Goal: Task Accomplishment & Management: Use online tool/utility

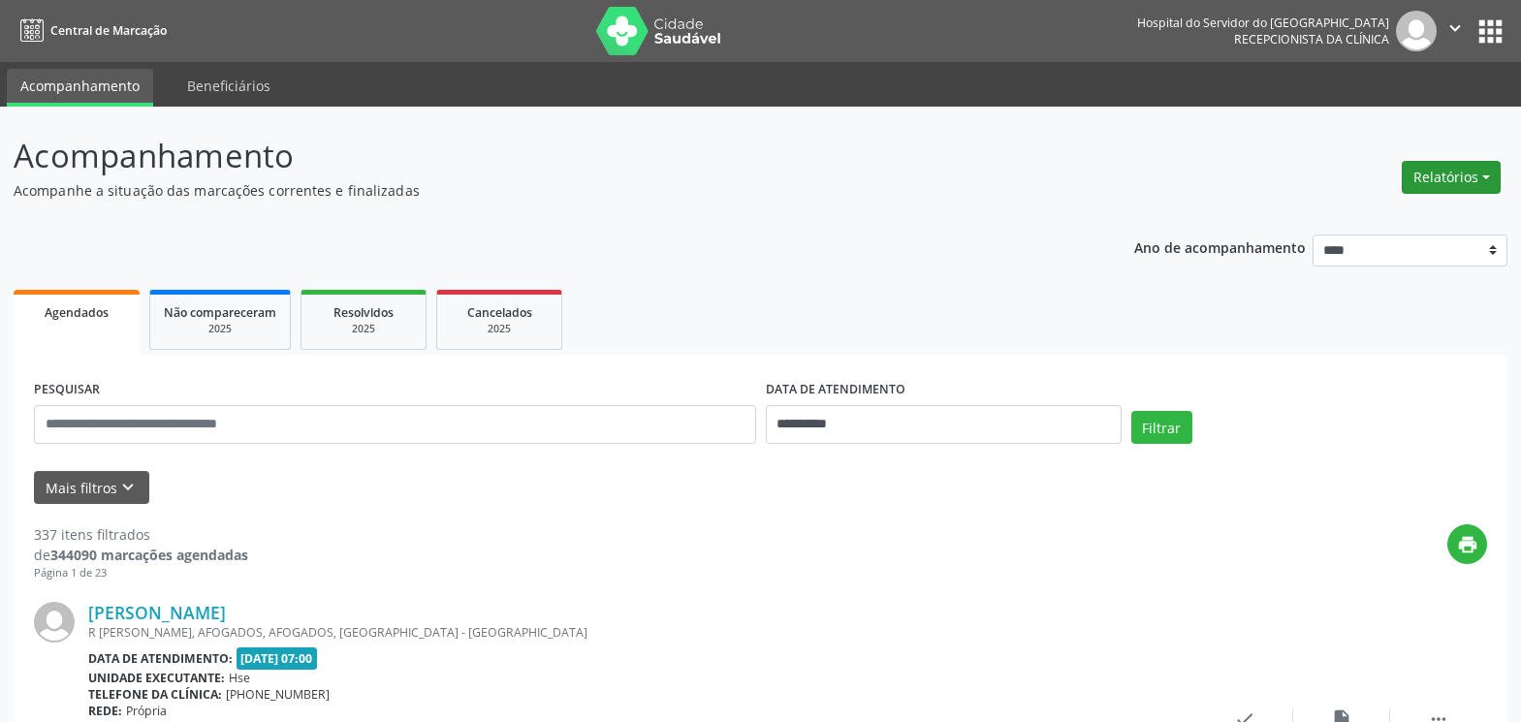
click at [1415, 184] on button "Relatórios" at bounding box center [1451, 177] width 99 height 33
click at [1387, 216] on link "Agendamentos" at bounding box center [1397, 219] width 208 height 27
select select "*"
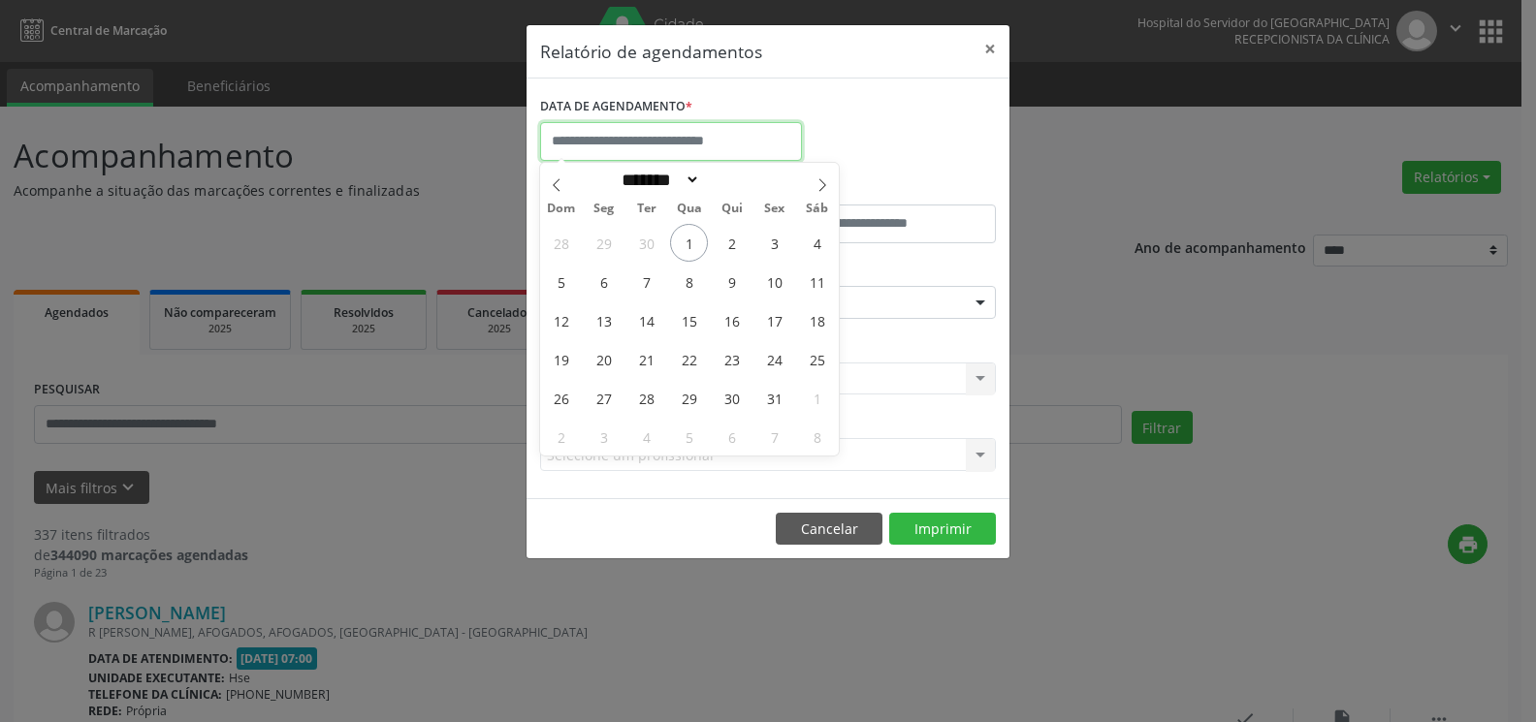
click at [728, 134] on input "text" at bounding box center [671, 141] width 262 height 39
click at [736, 244] on span "2" at bounding box center [732, 243] width 38 height 38
type input "**********"
click at [736, 244] on span "2" at bounding box center [732, 243] width 38 height 38
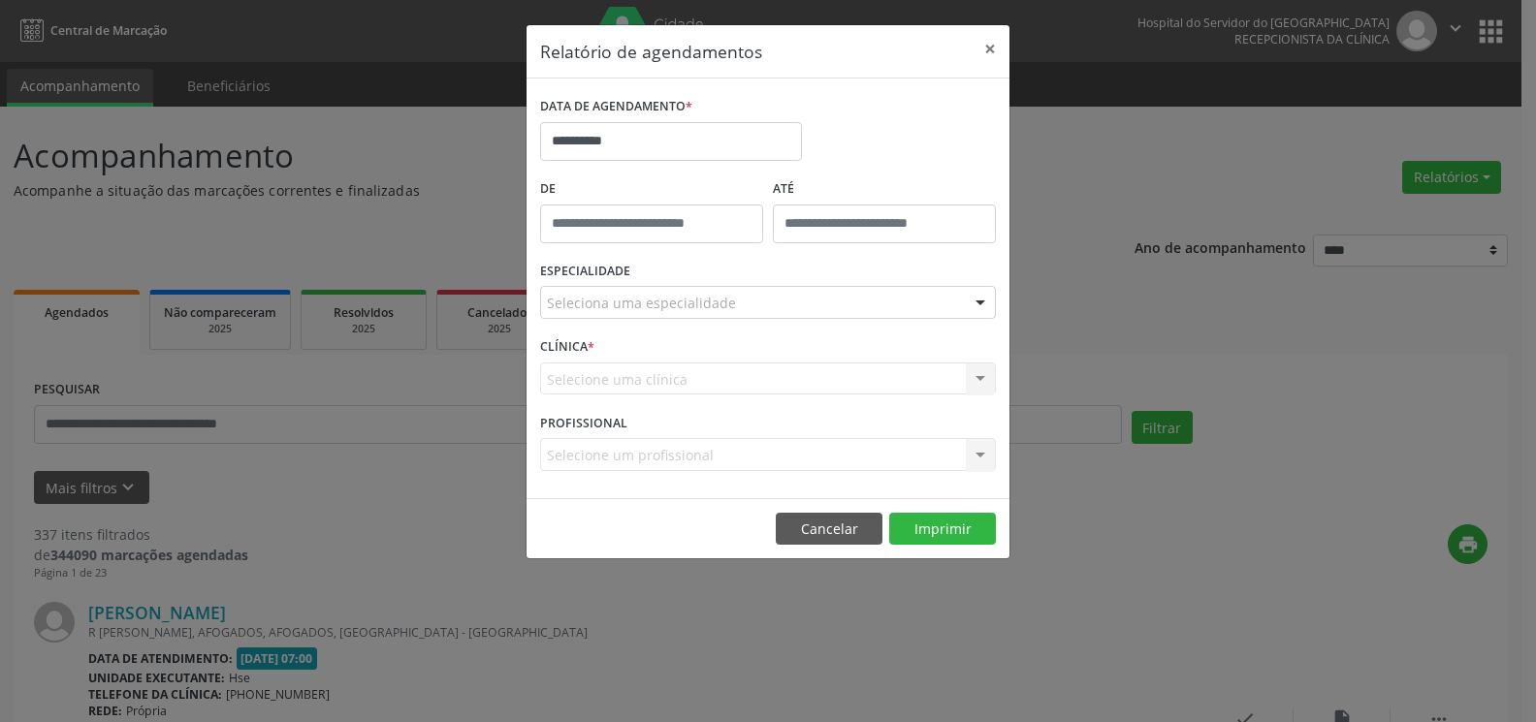
click at [741, 296] on div "Seleciona uma especialidade" at bounding box center [768, 302] width 456 height 33
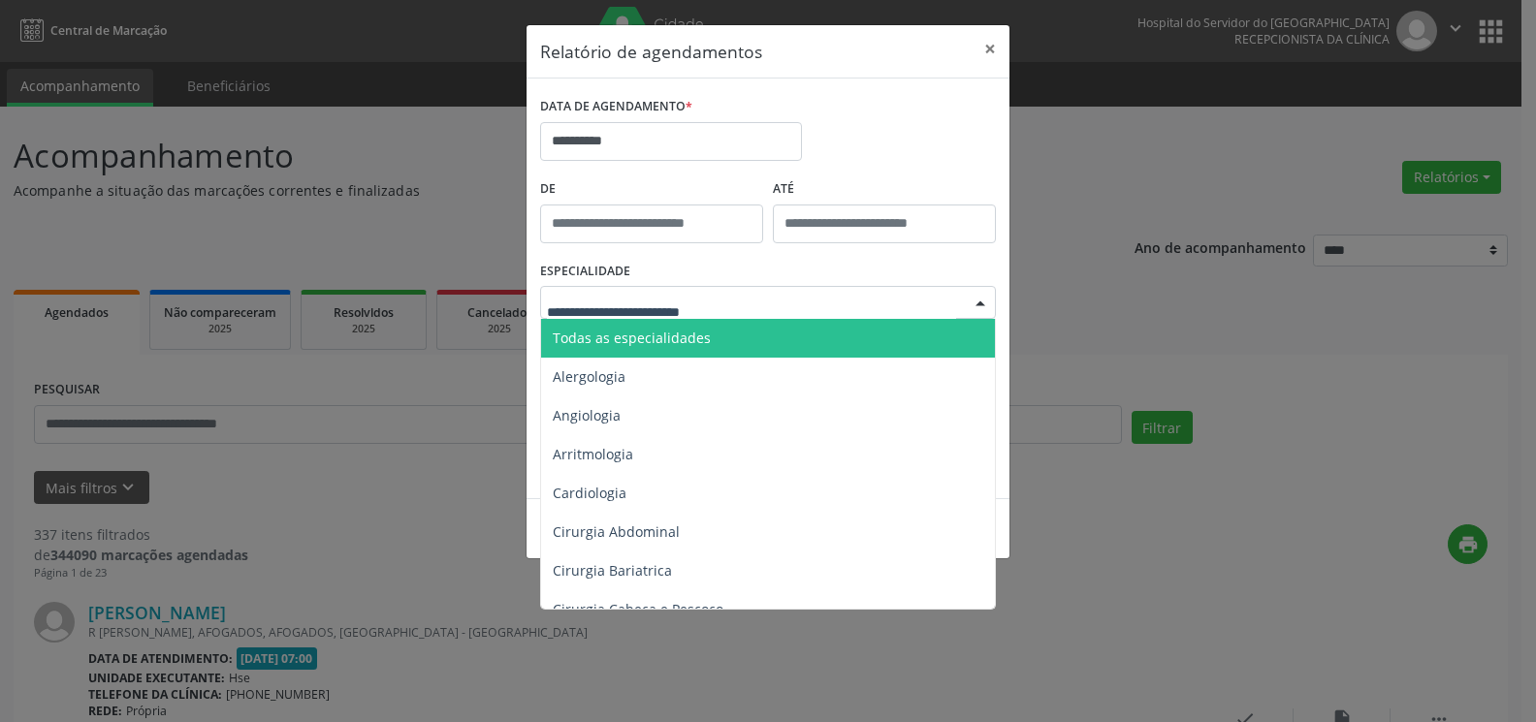
click at [743, 332] on span "Todas as especialidades" at bounding box center [769, 338] width 457 height 39
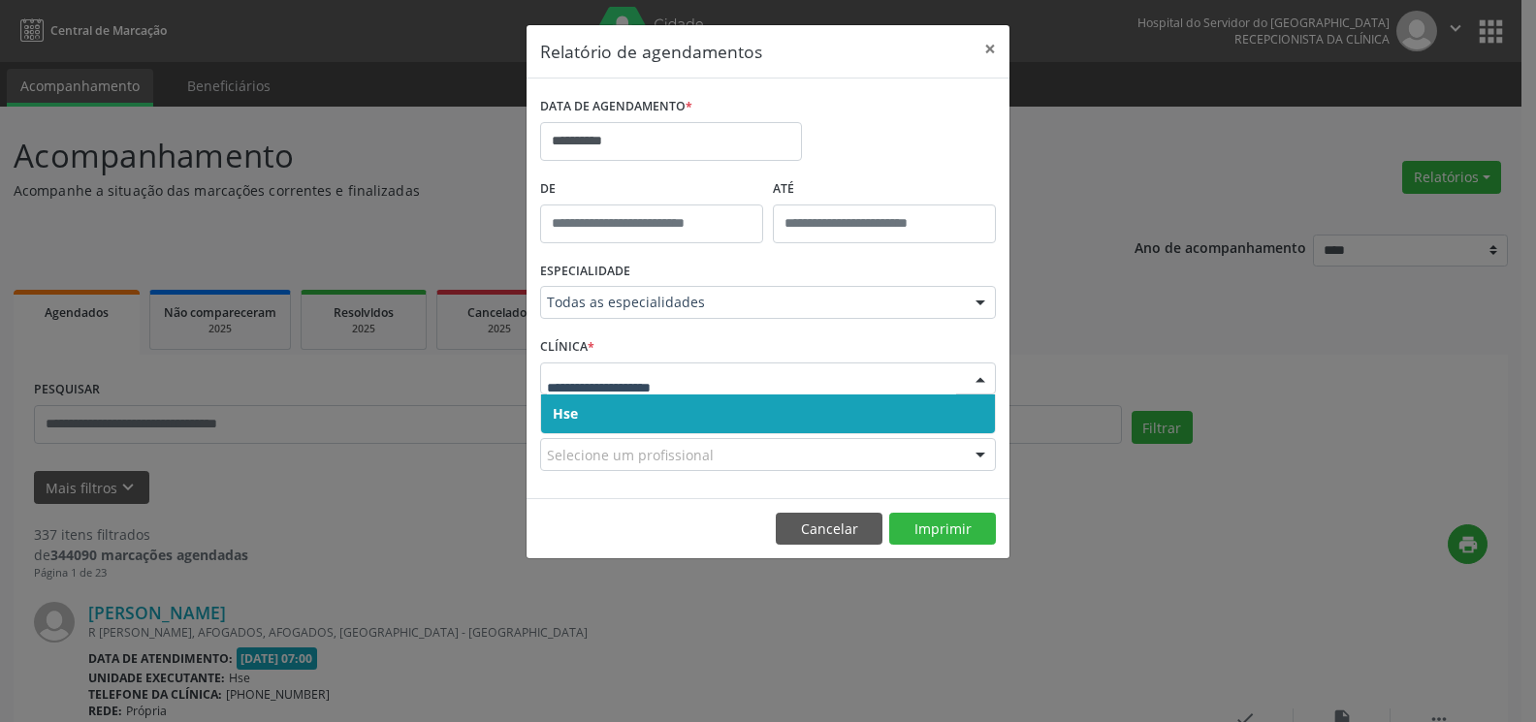
click at [749, 412] on span "Hse" at bounding box center [768, 414] width 454 height 39
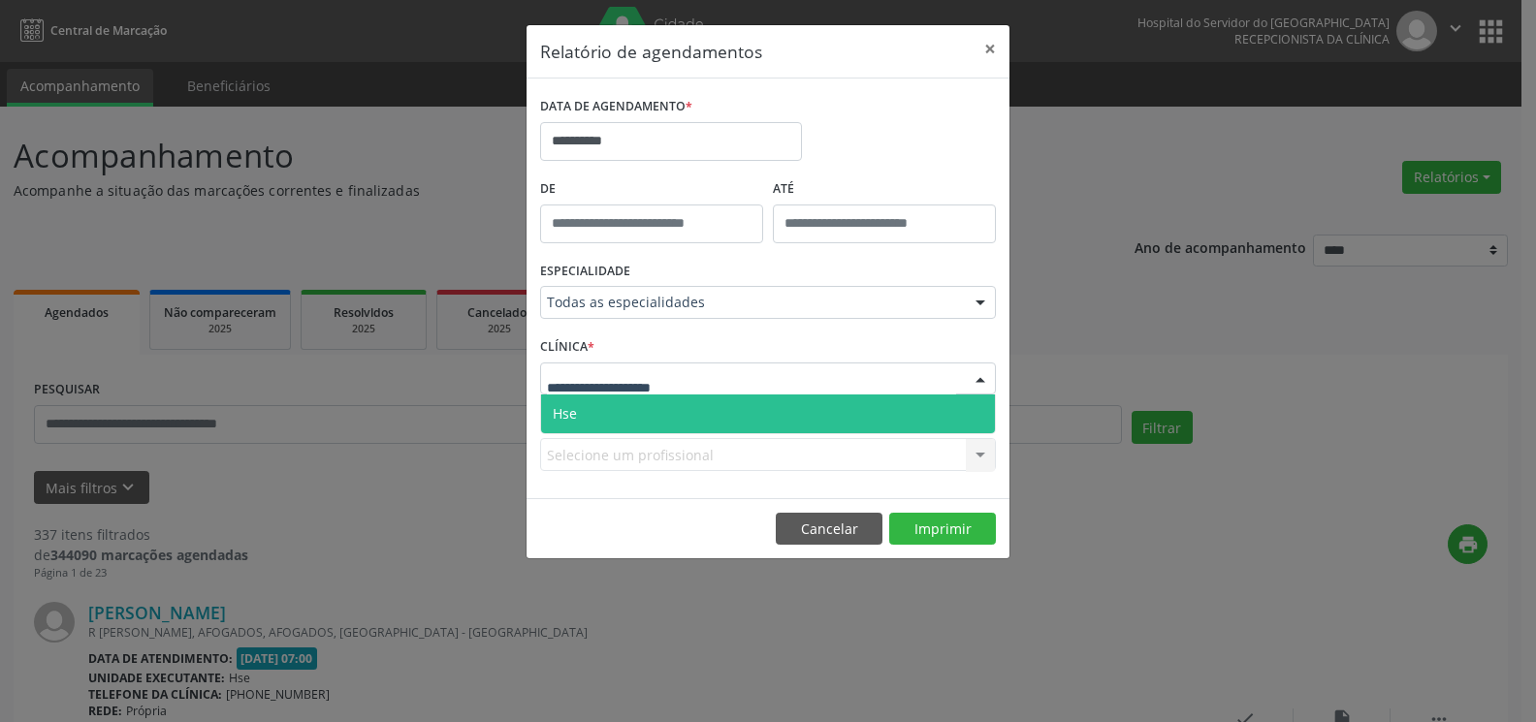
click at [758, 370] on div at bounding box center [768, 379] width 456 height 33
click at [760, 399] on span "Hse" at bounding box center [768, 414] width 454 height 39
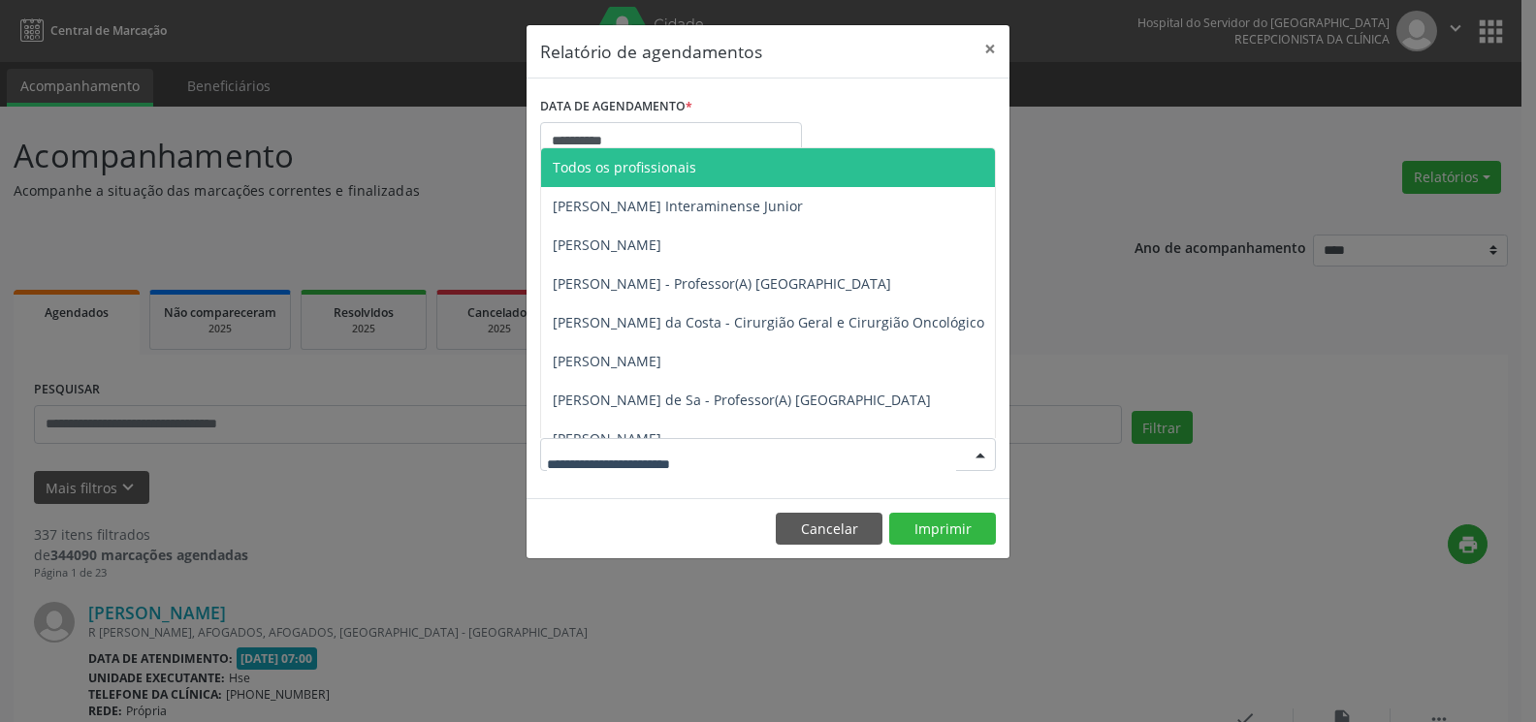
click at [760, 454] on div at bounding box center [768, 454] width 456 height 33
click at [743, 174] on span "Todos os profissionais" at bounding box center [867, 167] width 652 height 39
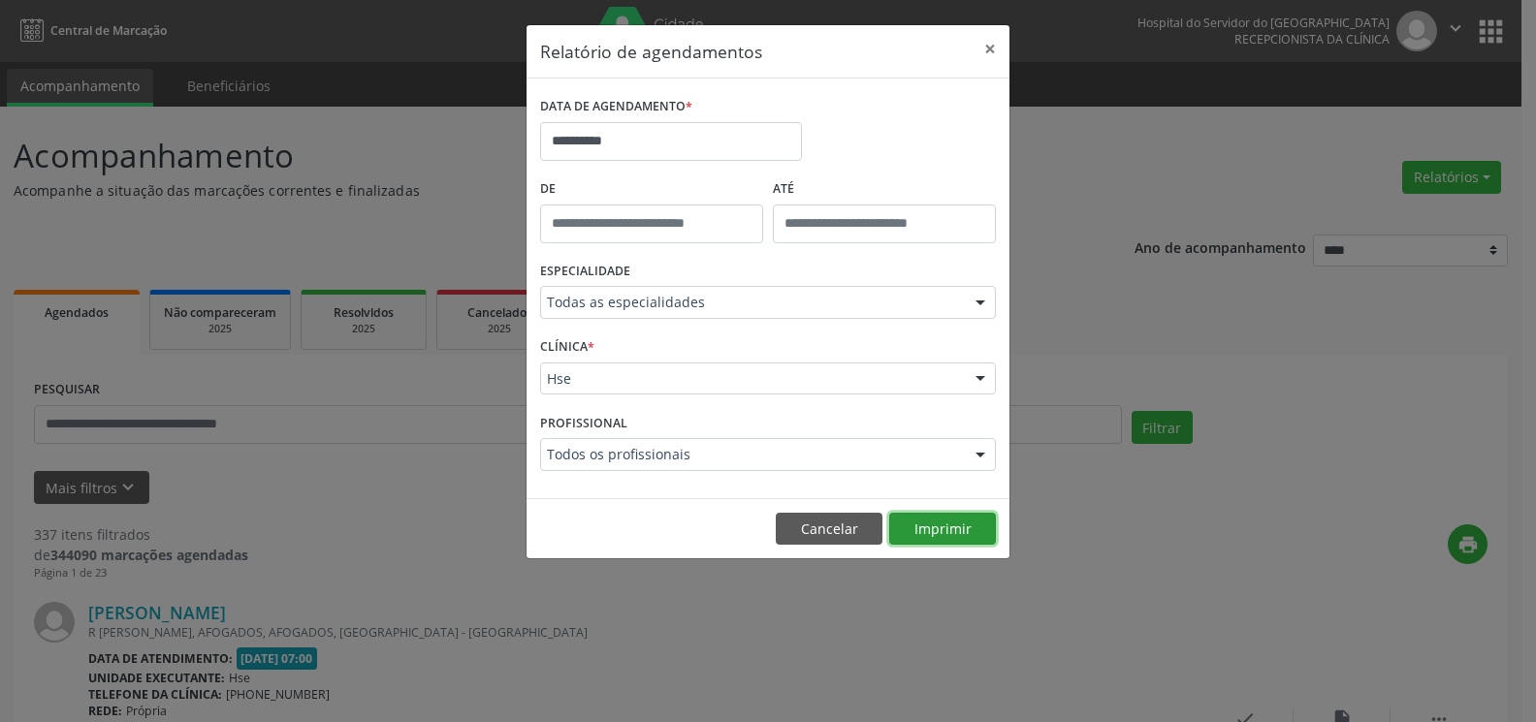
click at [897, 542] on button "Imprimir" at bounding box center [942, 529] width 107 height 33
